Goal: Task Accomplishment & Management: Use online tool/utility

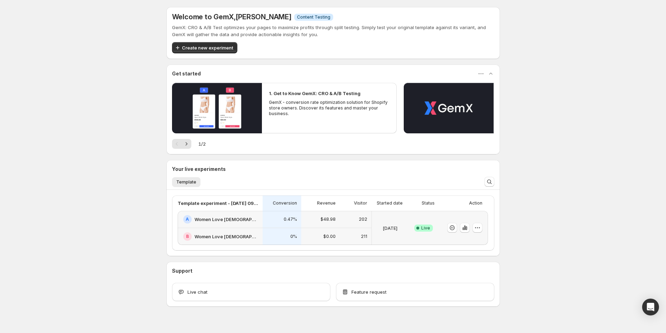
click at [218, 219] on h2 "Women Love [DEMOGRAPHIC_DATA]" at bounding box center [226, 219] width 64 height 7
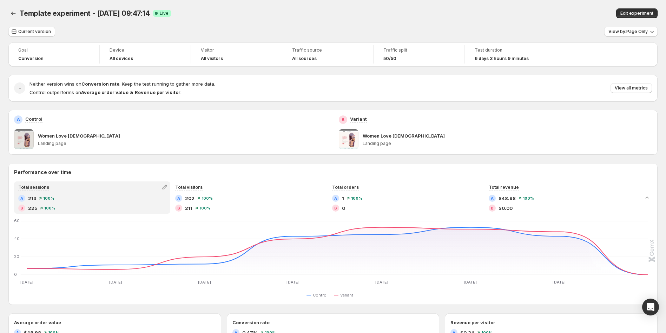
click at [34, 139] on div "Women Love [DEMOGRAPHIC_DATA] Landing page" at bounding box center [170, 139] width 313 height 20
click at [55, 144] on p "Landing page" at bounding box center [182, 144] width 289 height 6
click at [12, 12] on icon "Back" at bounding box center [13, 14] width 5 height 4
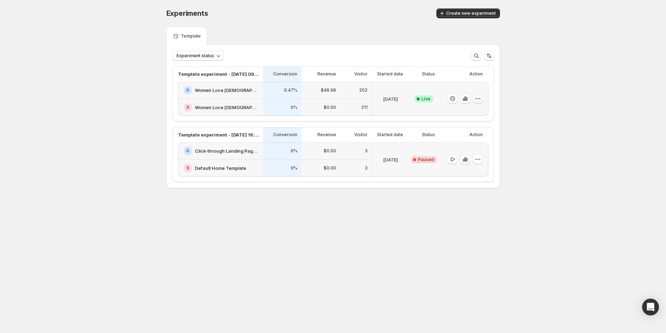
click at [477, 97] on icon "button" at bounding box center [477, 98] width 7 height 7
click at [515, 84] on div "Experiments. This page is ready Experiments Create new experiment Template Expe…" at bounding box center [333, 113] width 666 height 226
